Goal: Transaction & Acquisition: Obtain resource

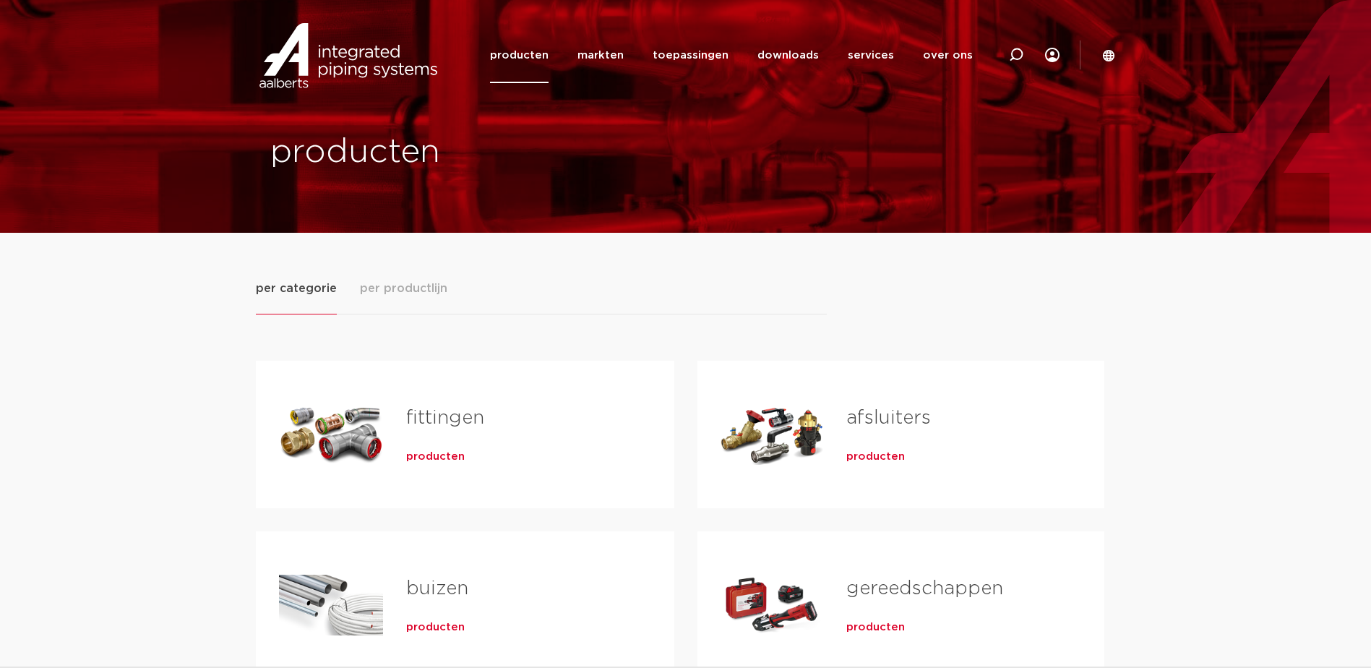
click at [434, 466] on div "fittingen producten" at bounding box center [517, 434] width 268 height 101
click at [440, 453] on span "producten" at bounding box center [435, 457] width 59 height 14
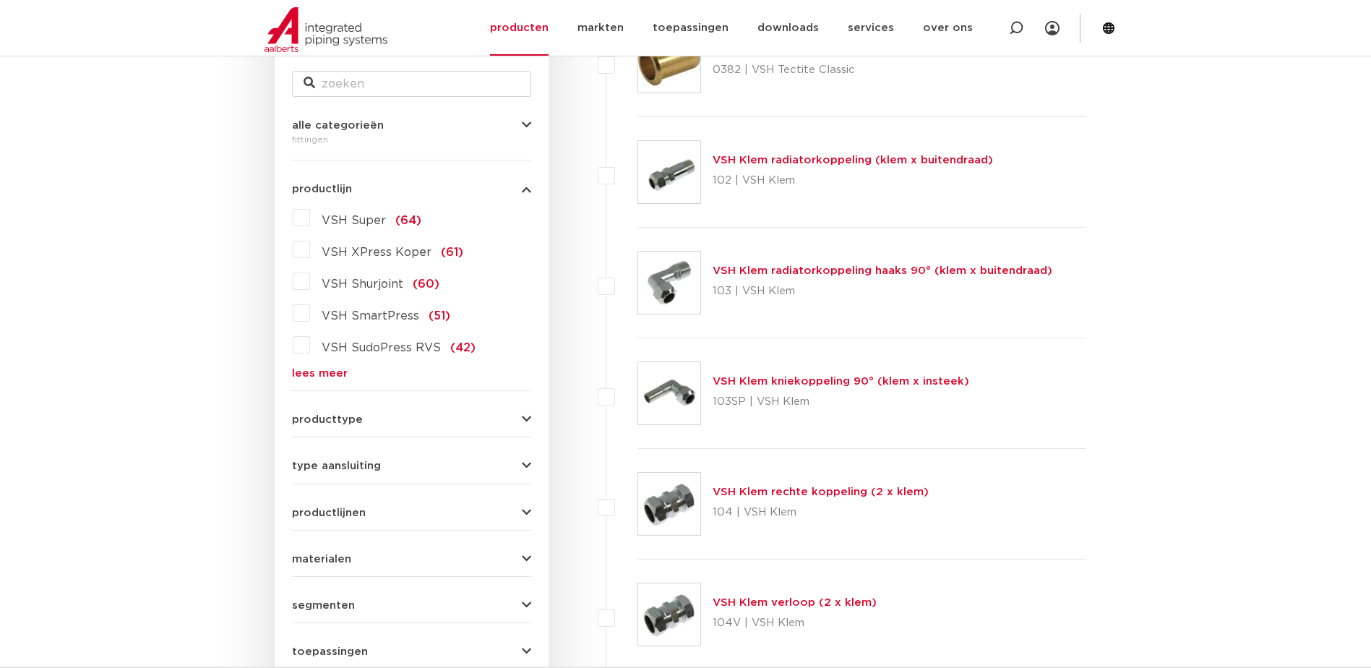
click at [322, 372] on link "lees meer" at bounding box center [411, 373] width 239 height 11
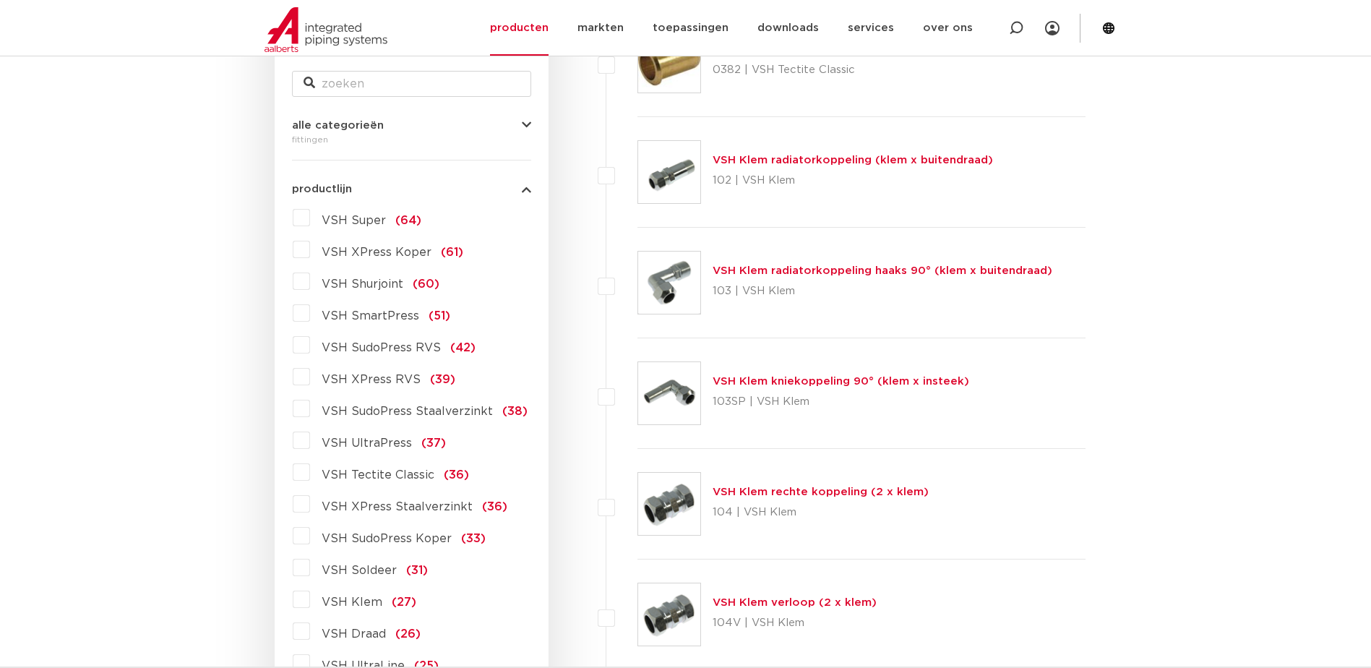
click at [310, 440] on label "VSH UltraPress (37)" at bounding box center [378, 440] width 136 height 23
click at [0, 0] on input "VSH UltraPress (37)" at bounding box center [0, 0] width 0 height 0
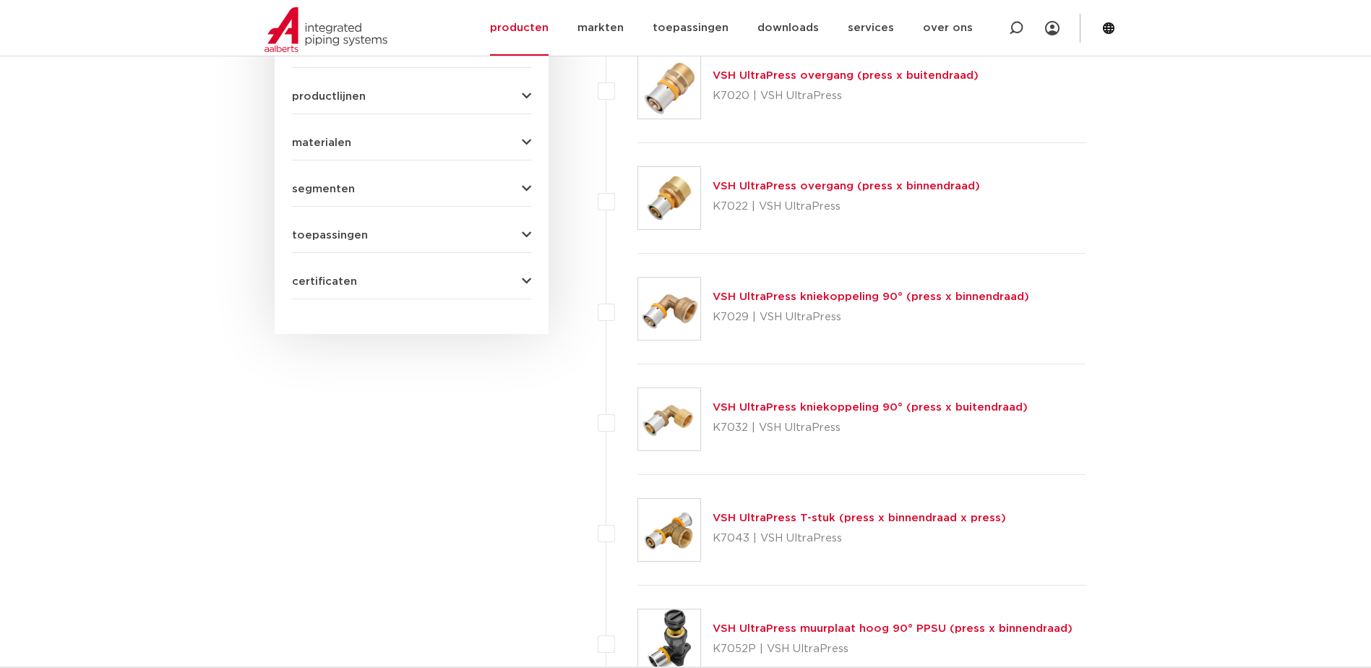
scroll to position [795, 0]
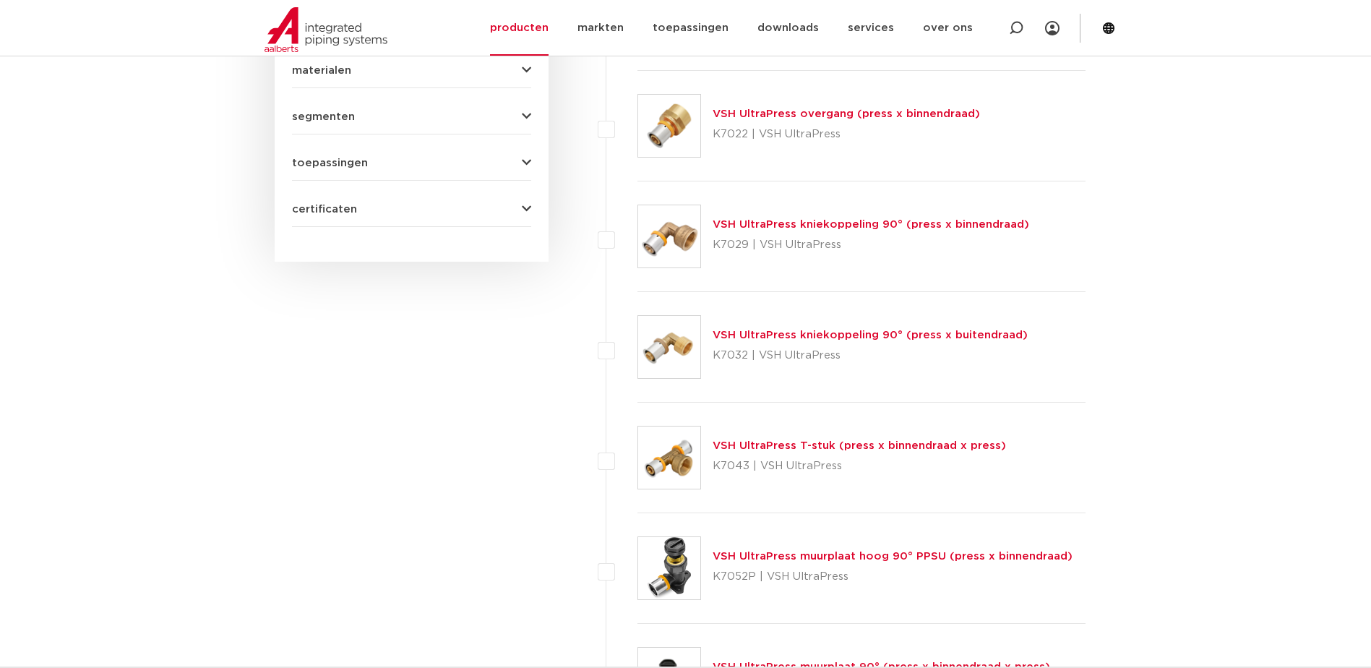
click at [823, 443] on link "VSH UltraPress T-stuk (press x binnendraad x press)" at bounding box center [859, 445] width 293 height 11
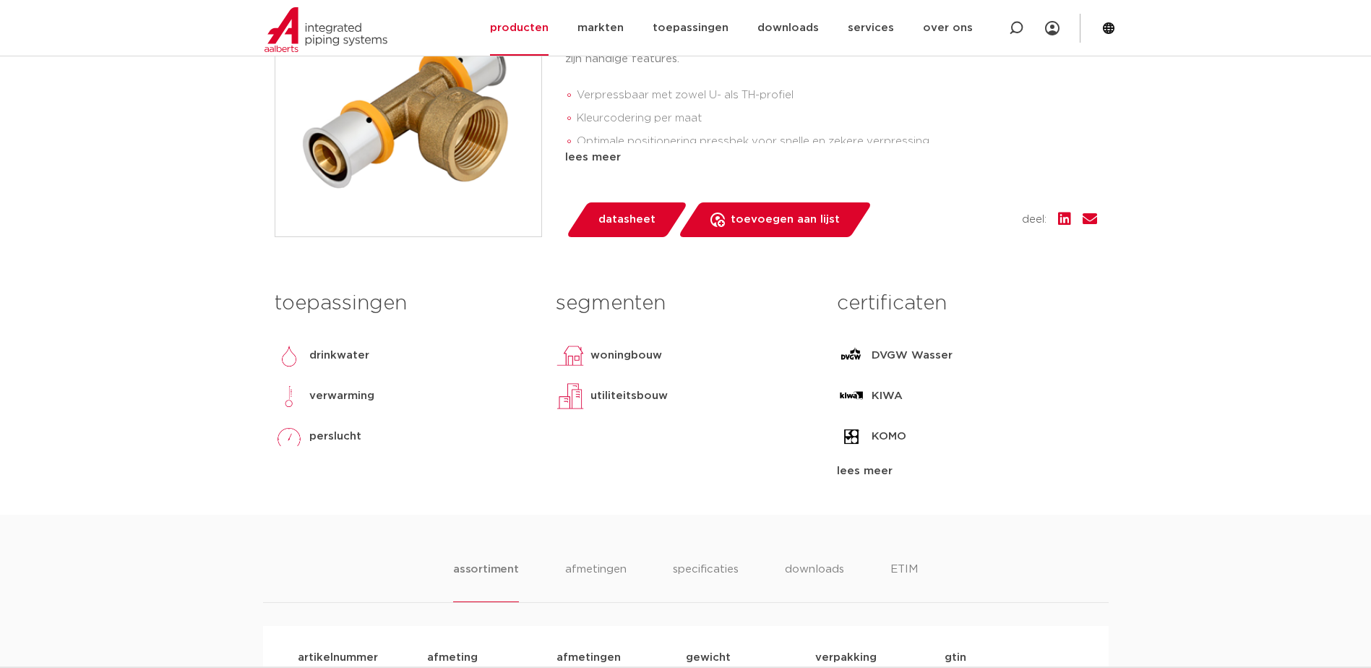
scroll to position [361, 0]
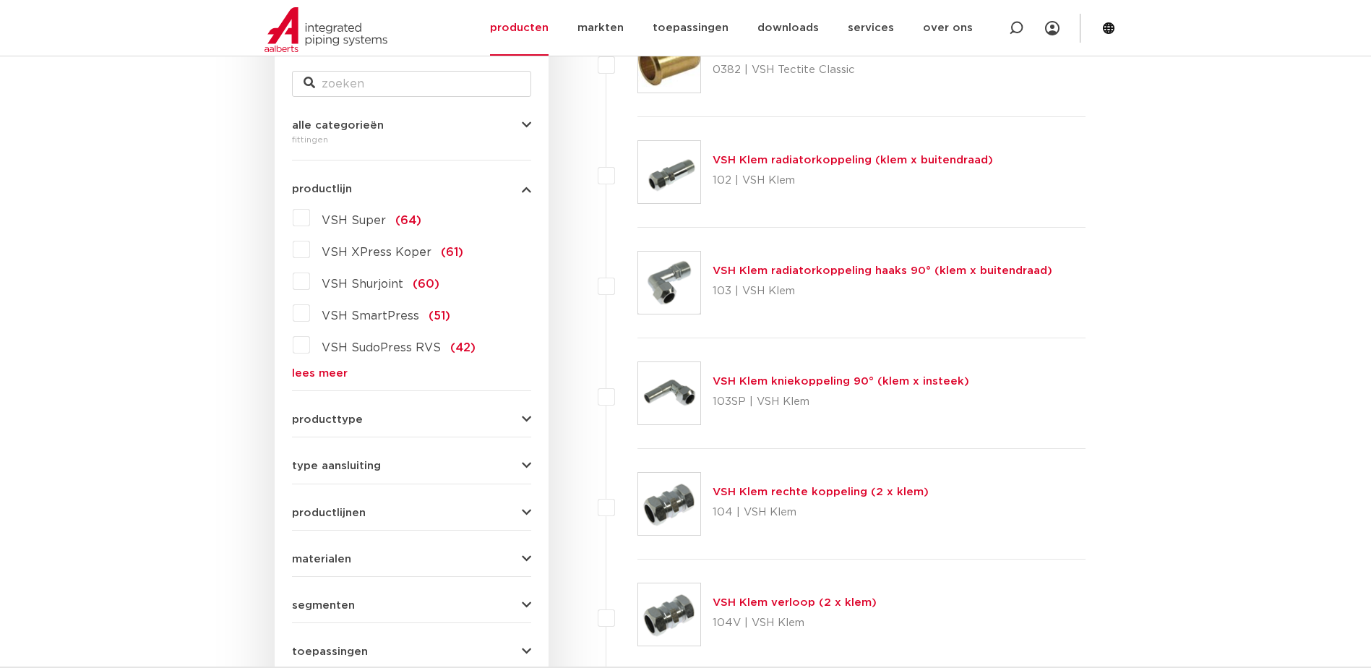
scroll to position [379, 0]
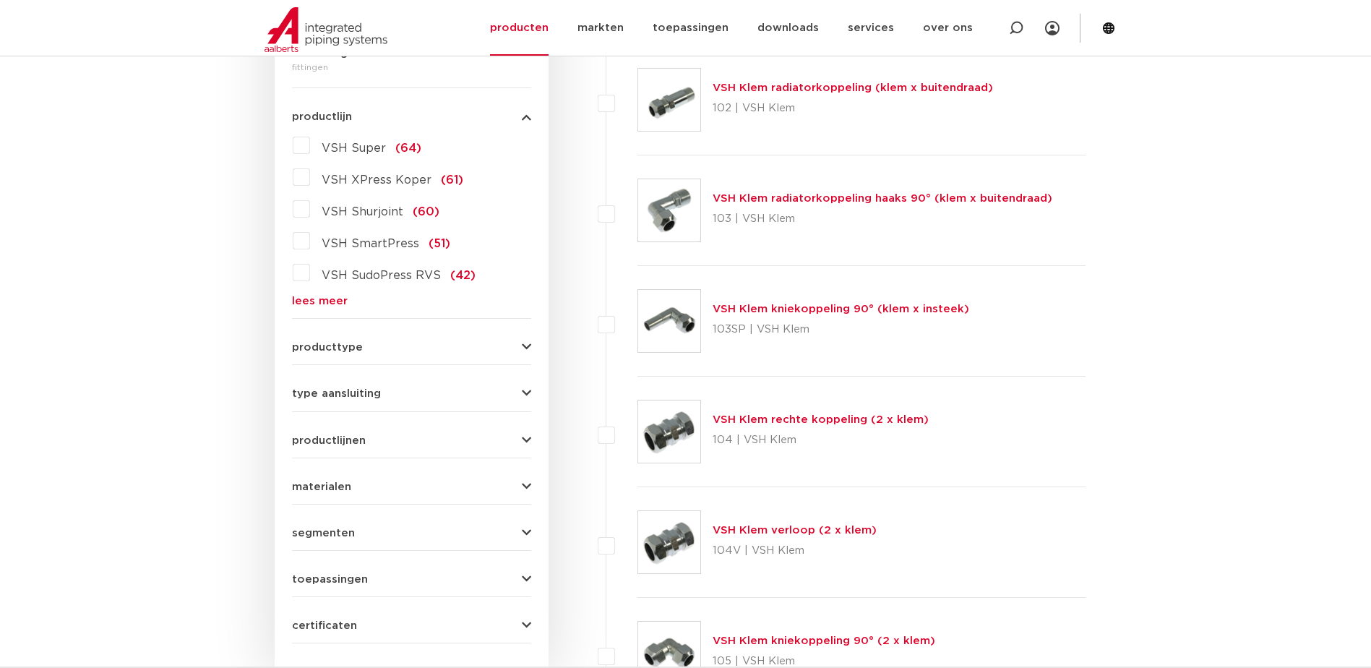
click at [323, 302] on link "lees meer" at bounding box center [411, 301] width 239 height 11
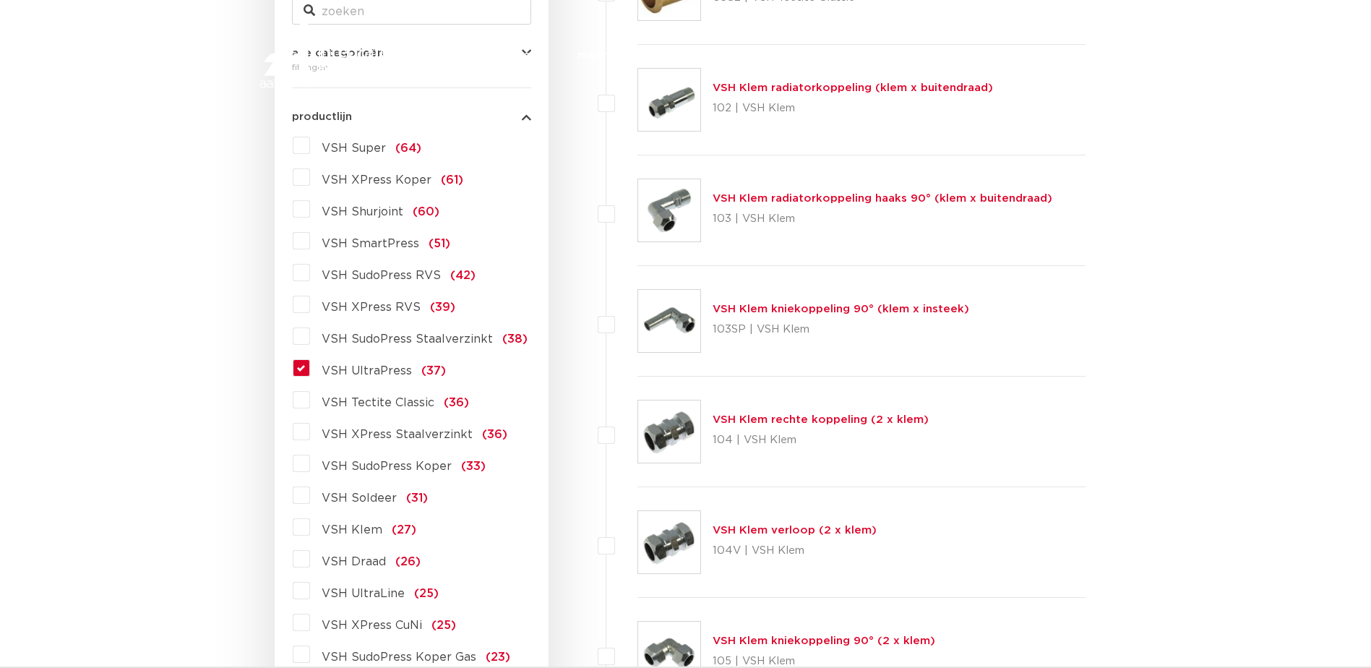
scroll to position [0, 0]
